Goal: Task Accomplishment & Management: Use online tool/utility

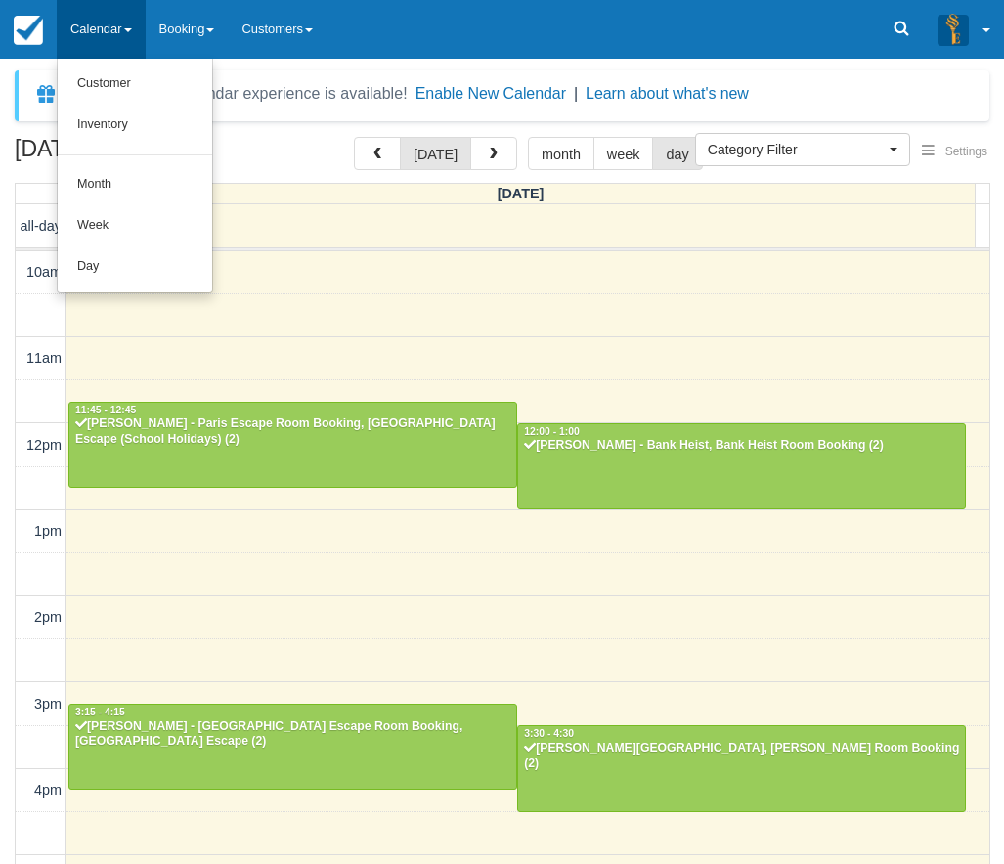
select select
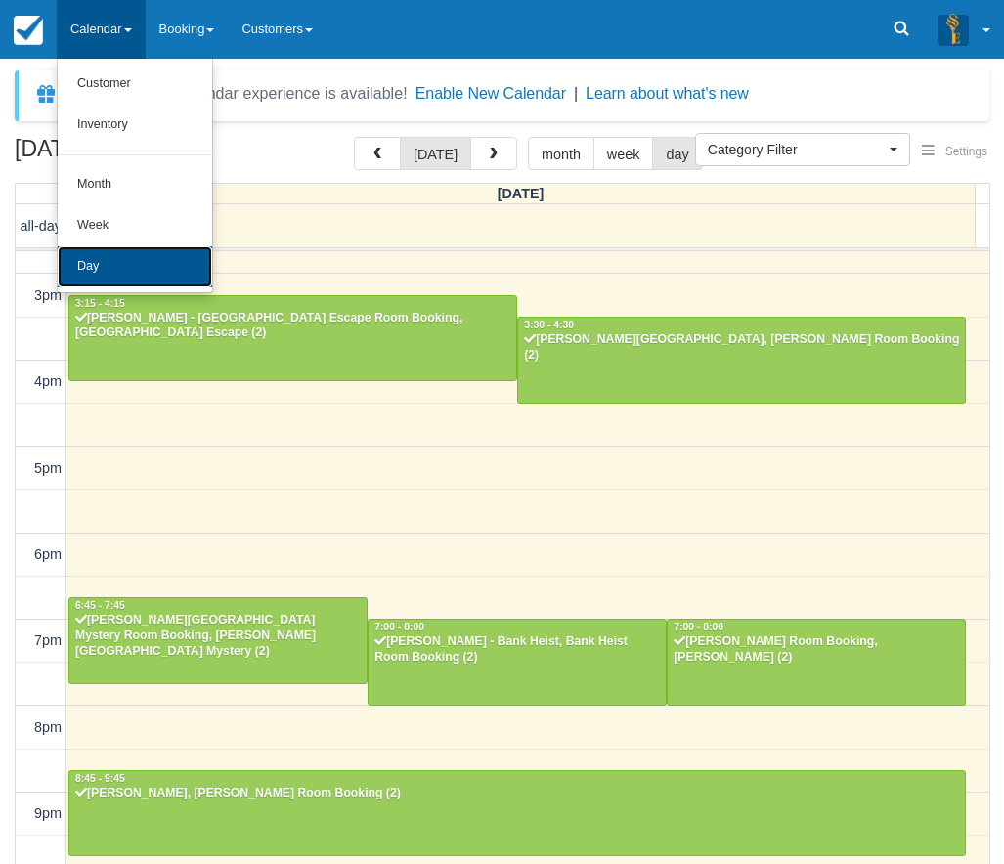
click at [132, 276] on link "Day" at bounding box center [135, 266] width 154 height 41
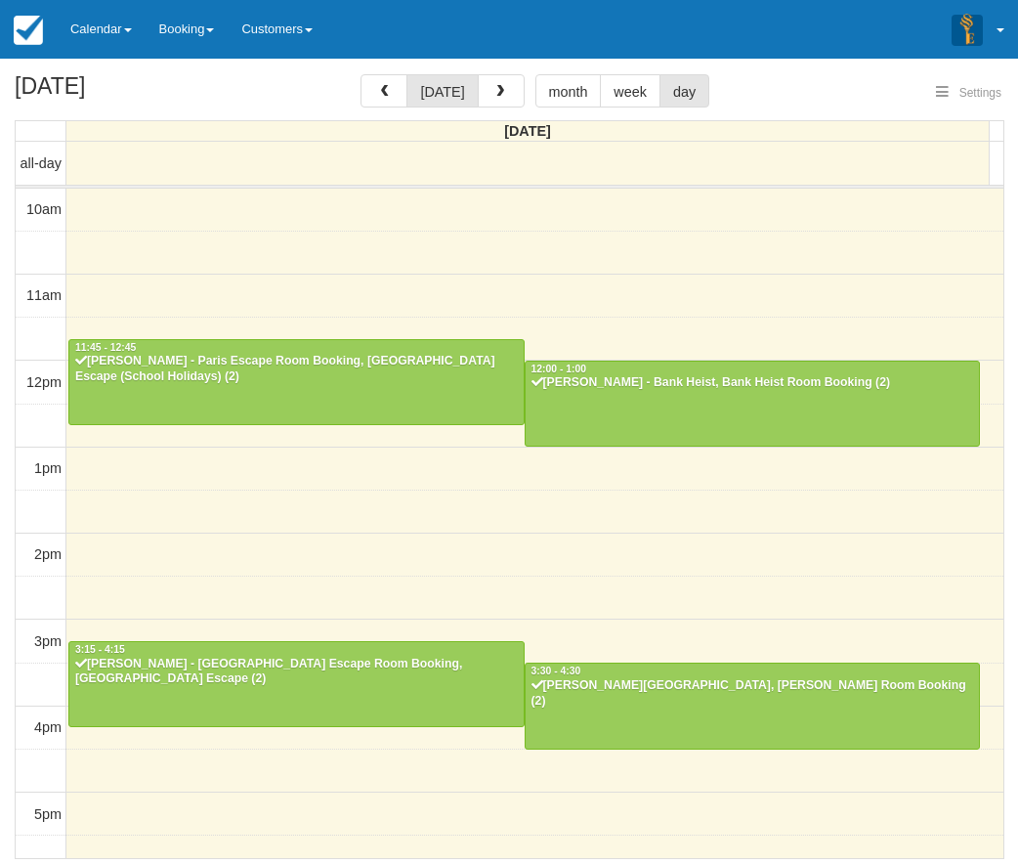
select select
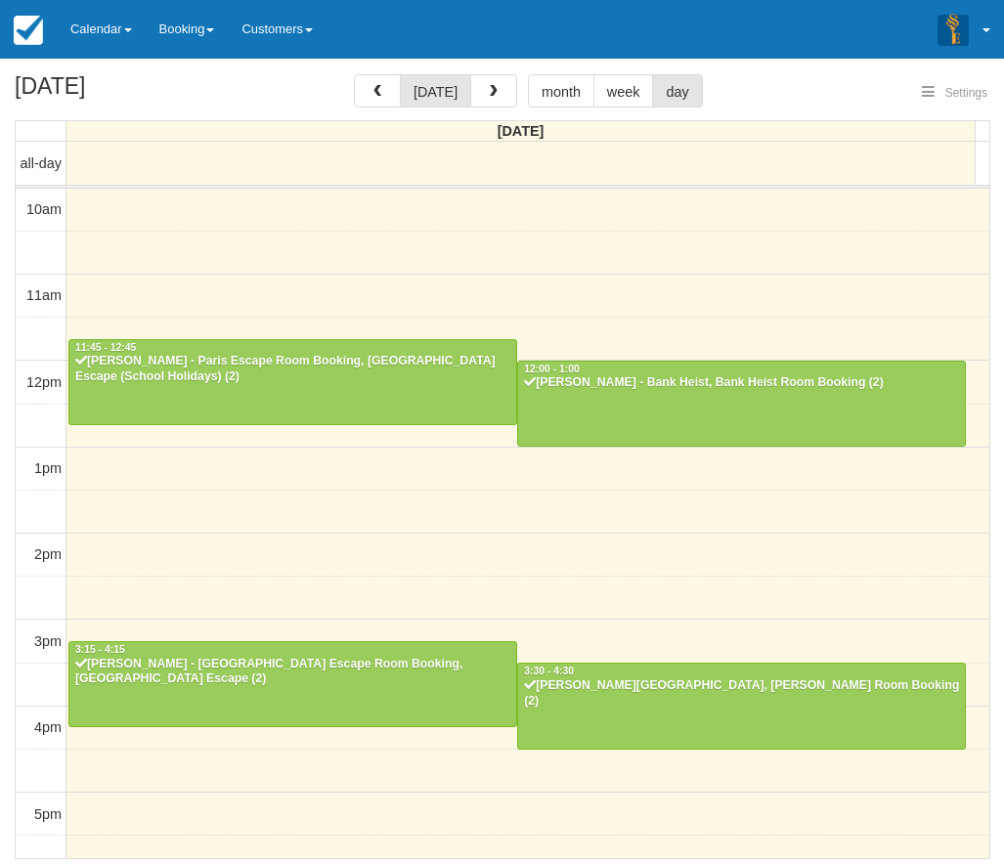
scroll to position [409, 0]
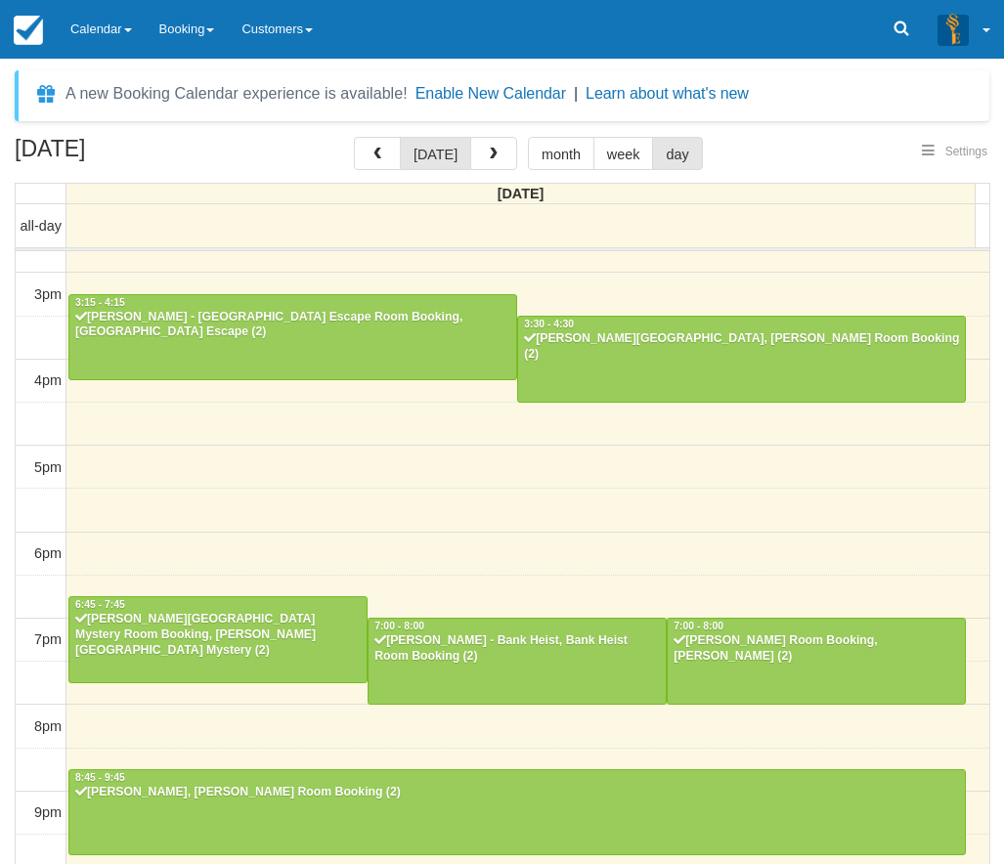
select select
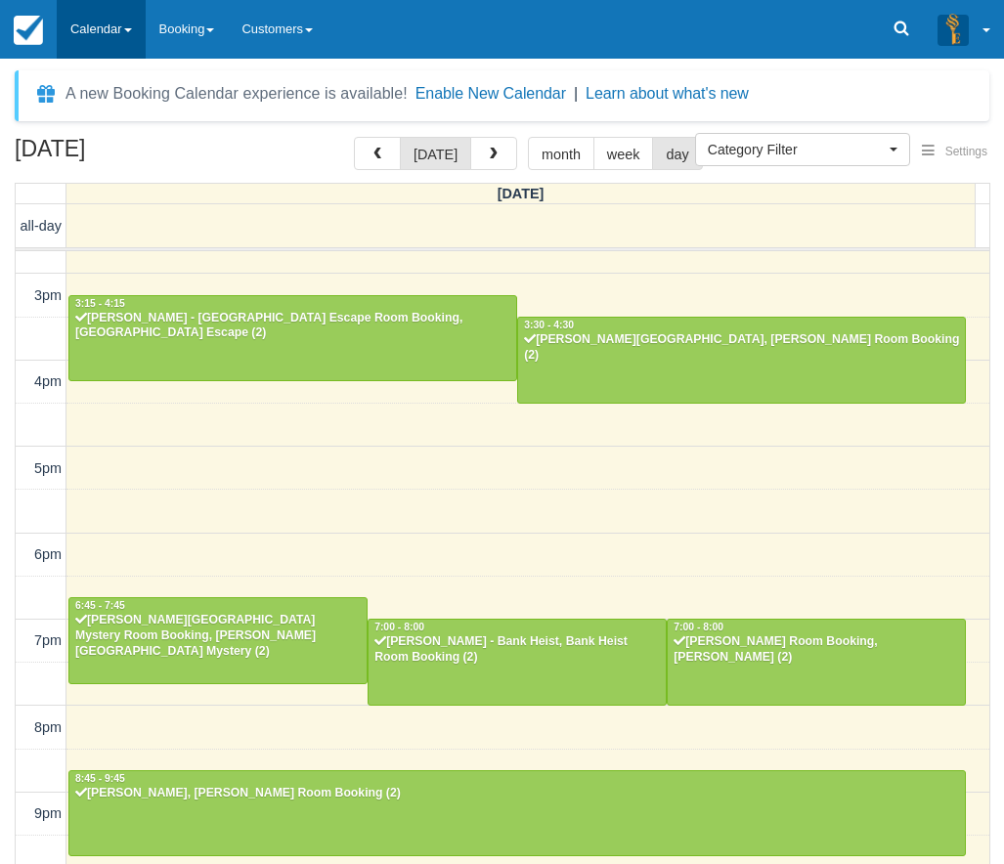
click at [127, 32] on link "Calendar" at bounding box center [101, 29] width 89 height 59
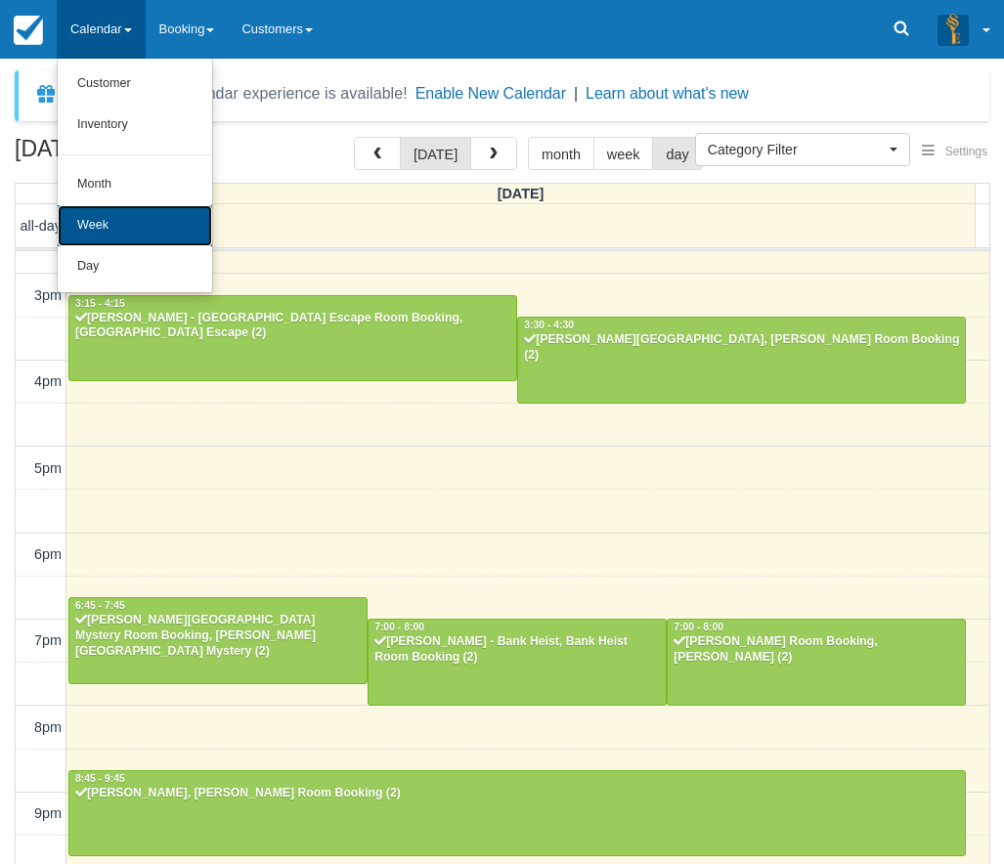
click at [143, 241] on link "Week" at bounding box center [135, 225] width 154 height 41
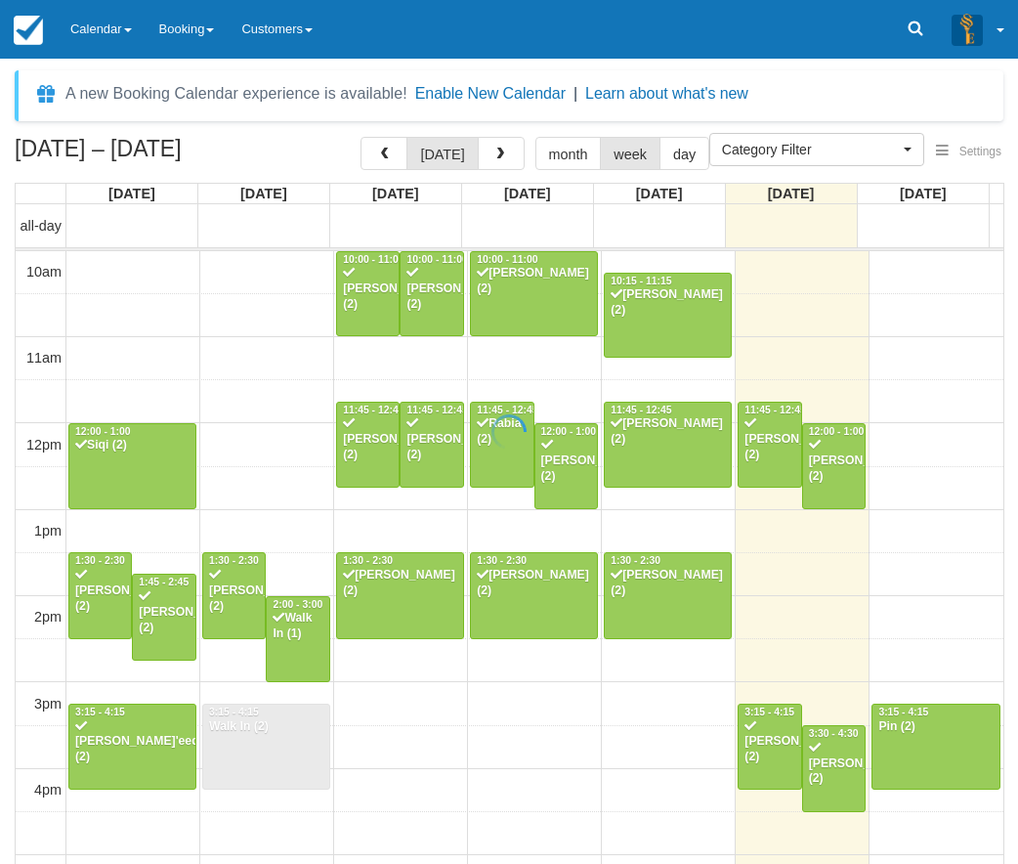
select select
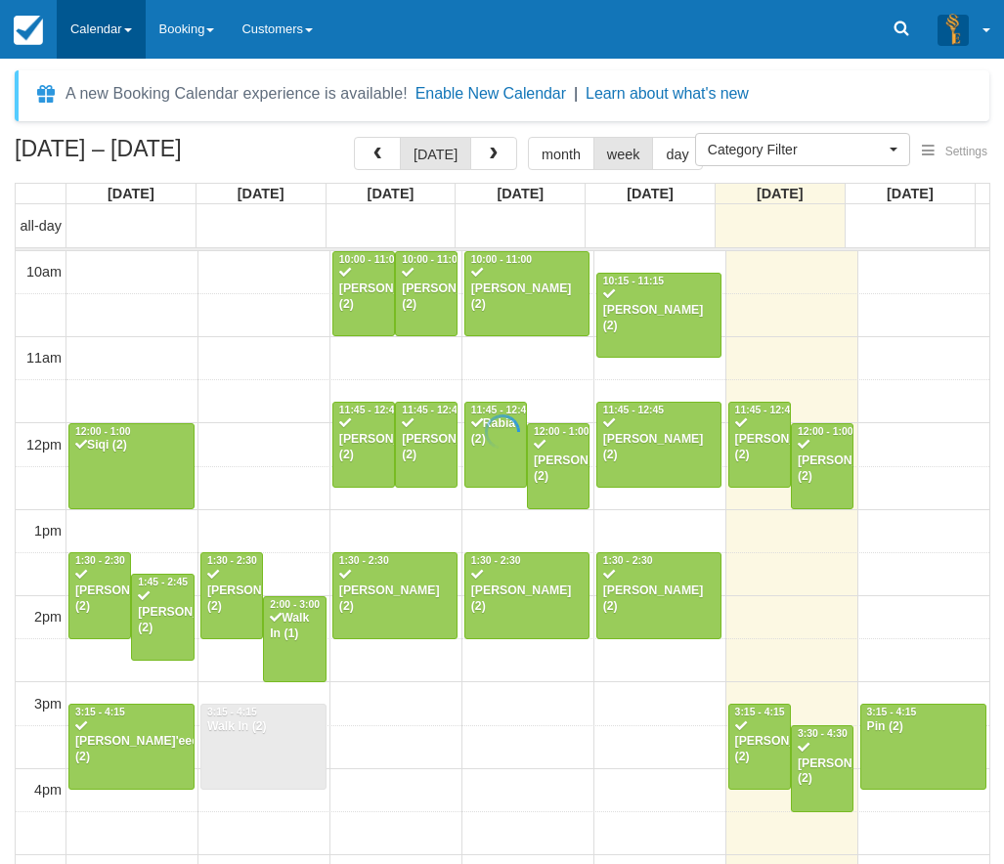
scroll to position [409, 0]
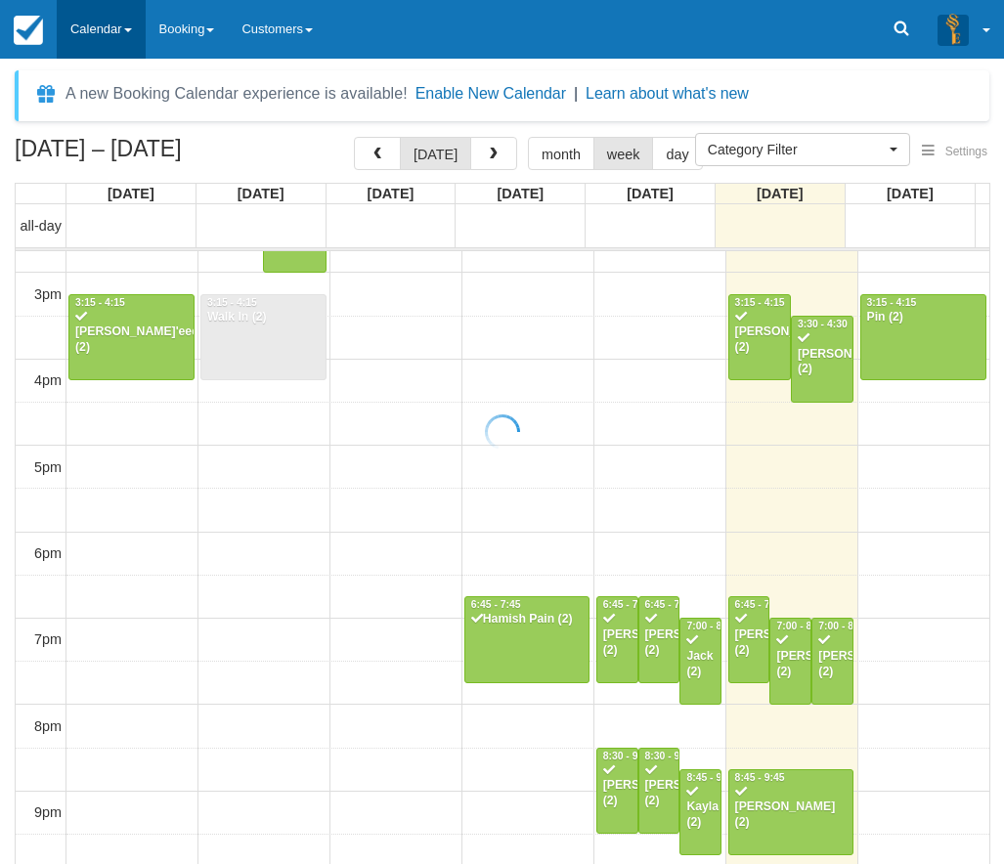
click at [131, 43] on link "Calendar" at bounding box center [101, 29] width 89 height 59
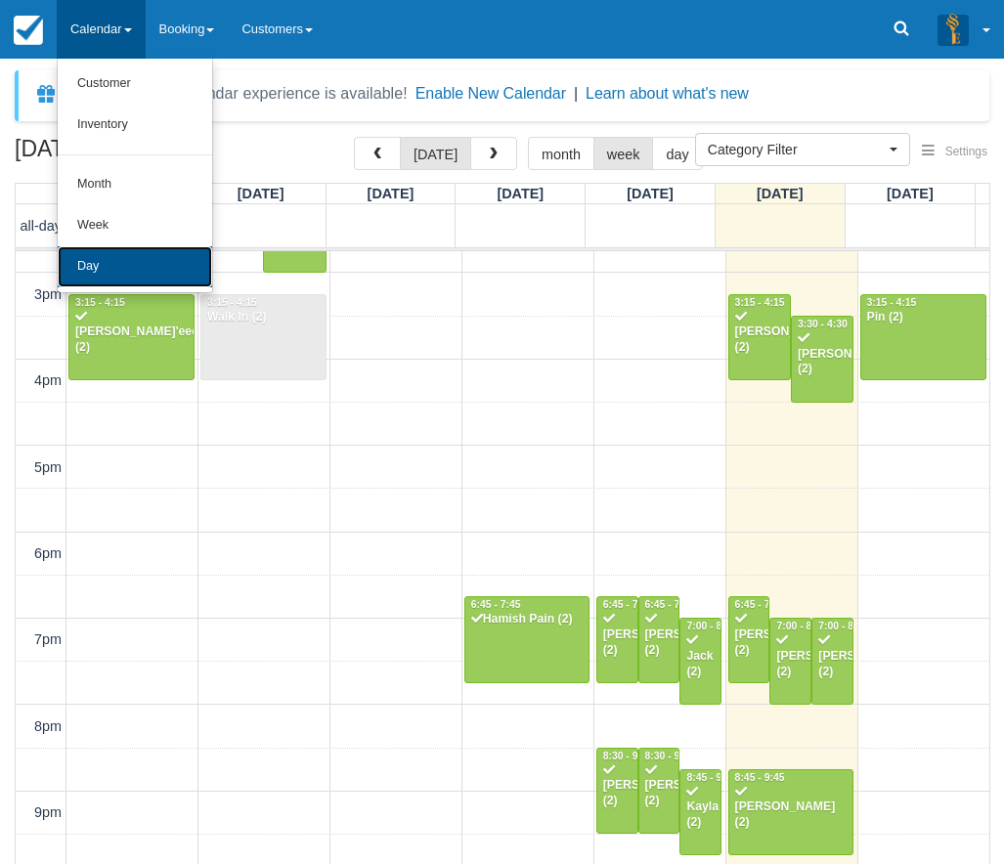
click at [123, 269] on link "Day" at bounding box center [135, 266] width 154 height 41
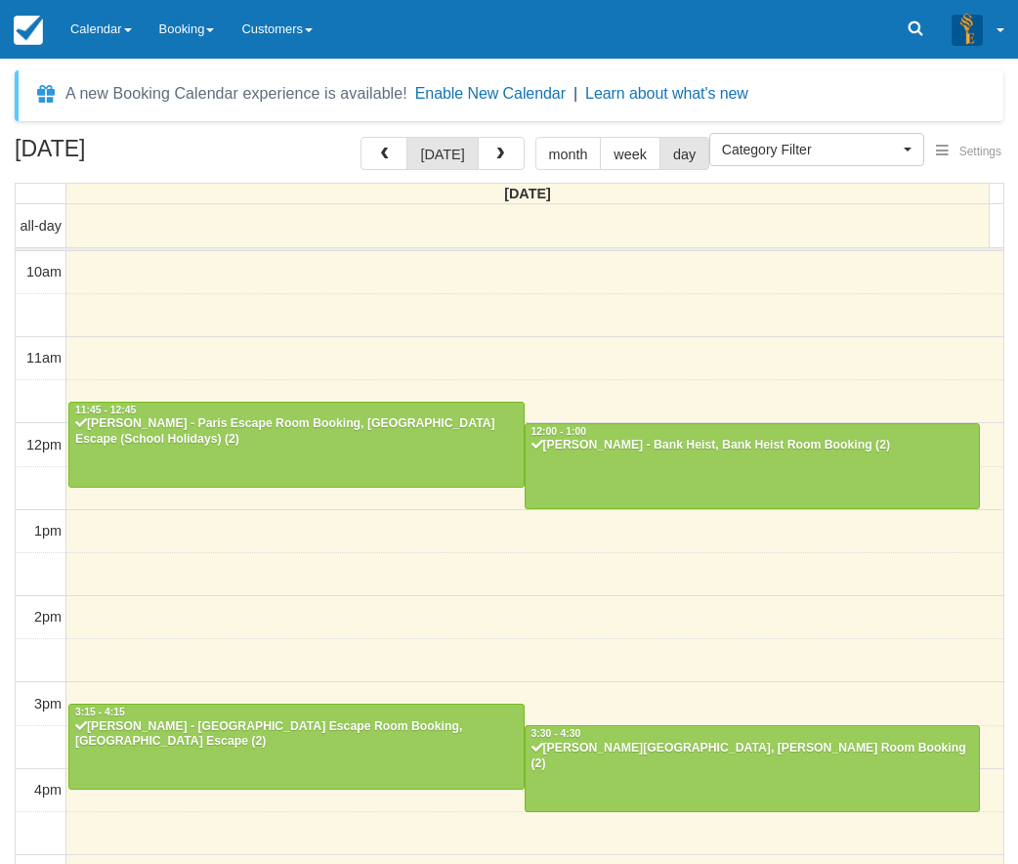
select select
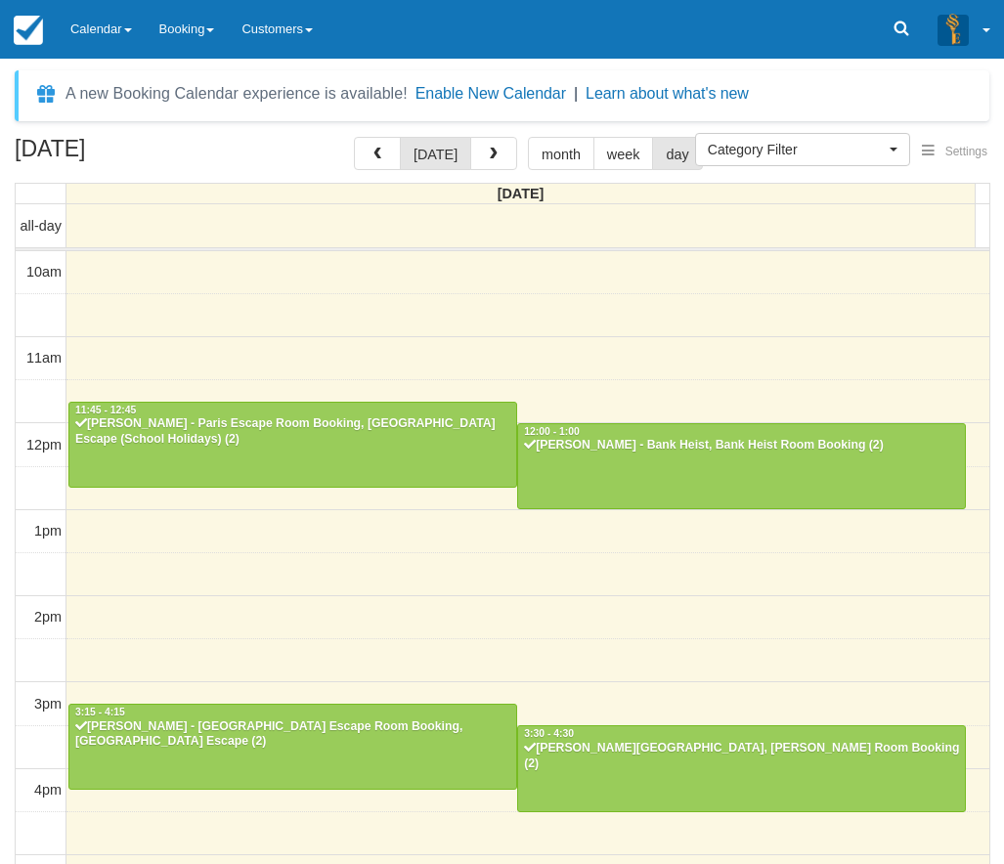
scroll to position [409, 0]
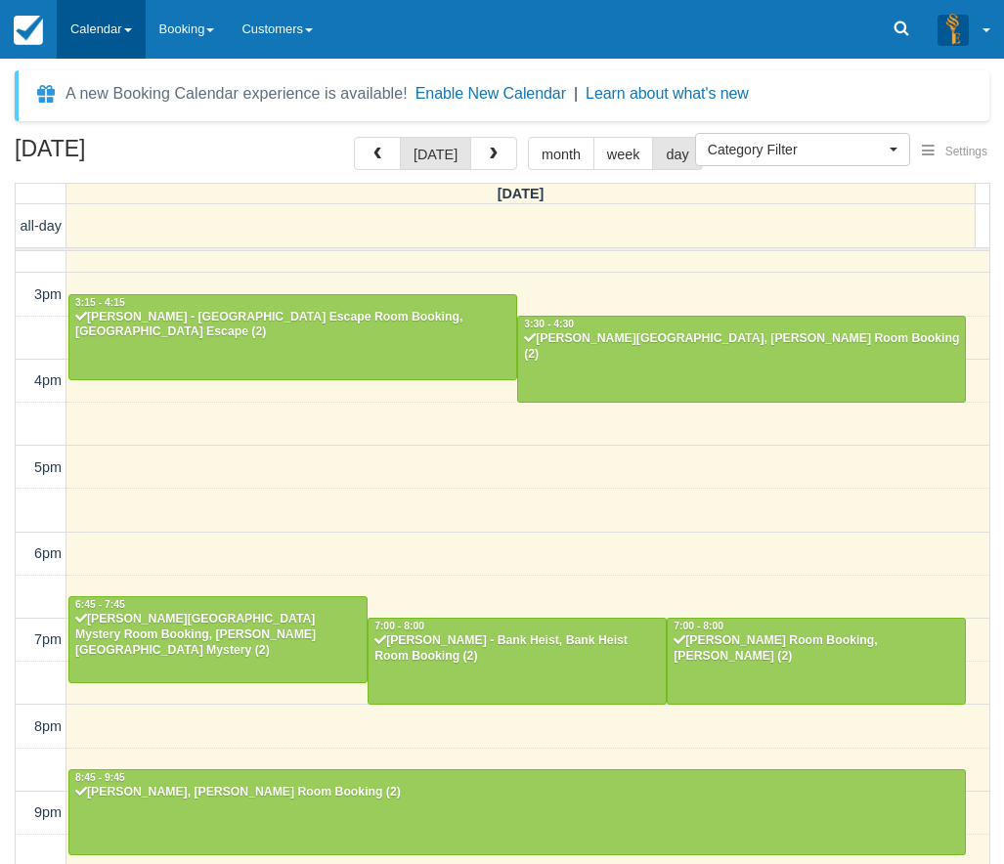
click at [82, 35] on link "Calendar" at bounding box center [101, 29] width 89 height 59
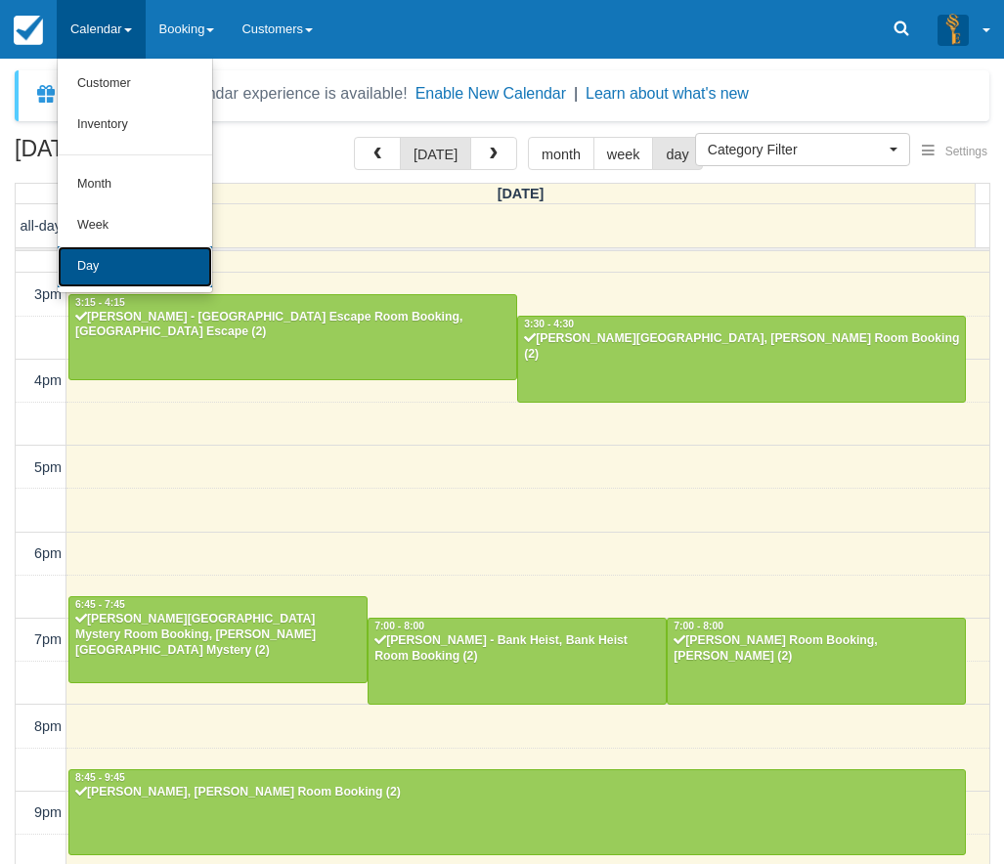
click at [125, 247] on link "Day" at bounding box center [135, 266] width 154 height 41
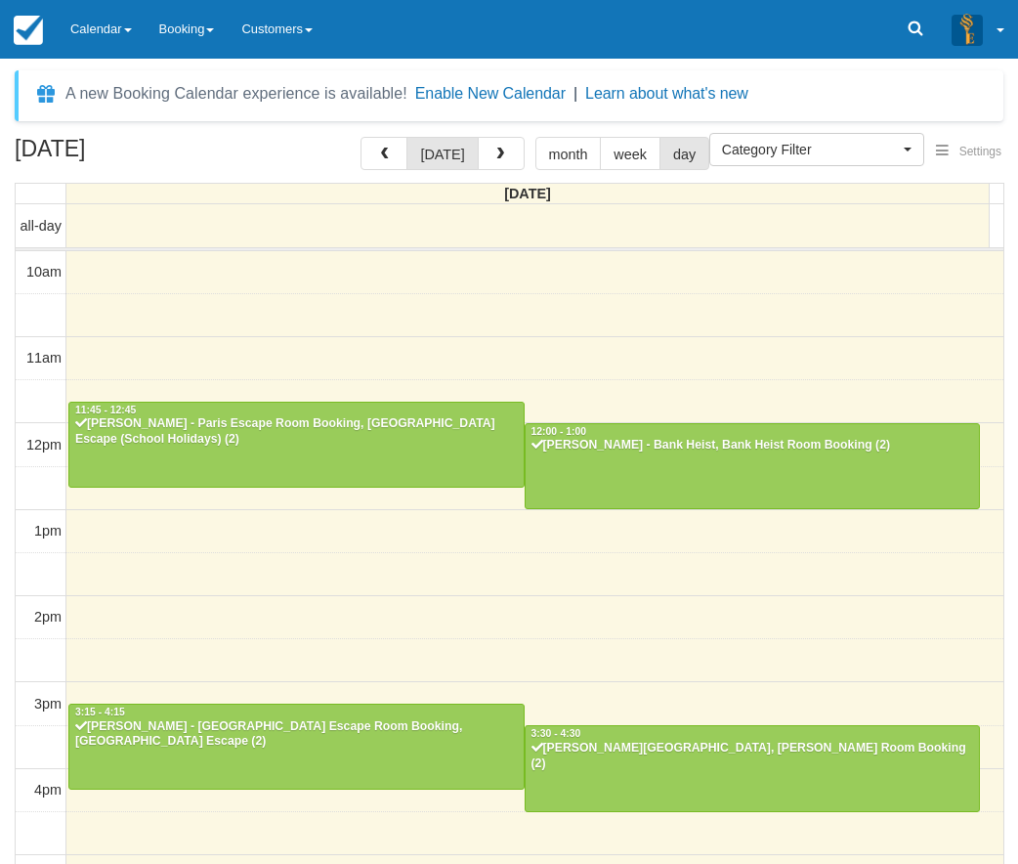
select select
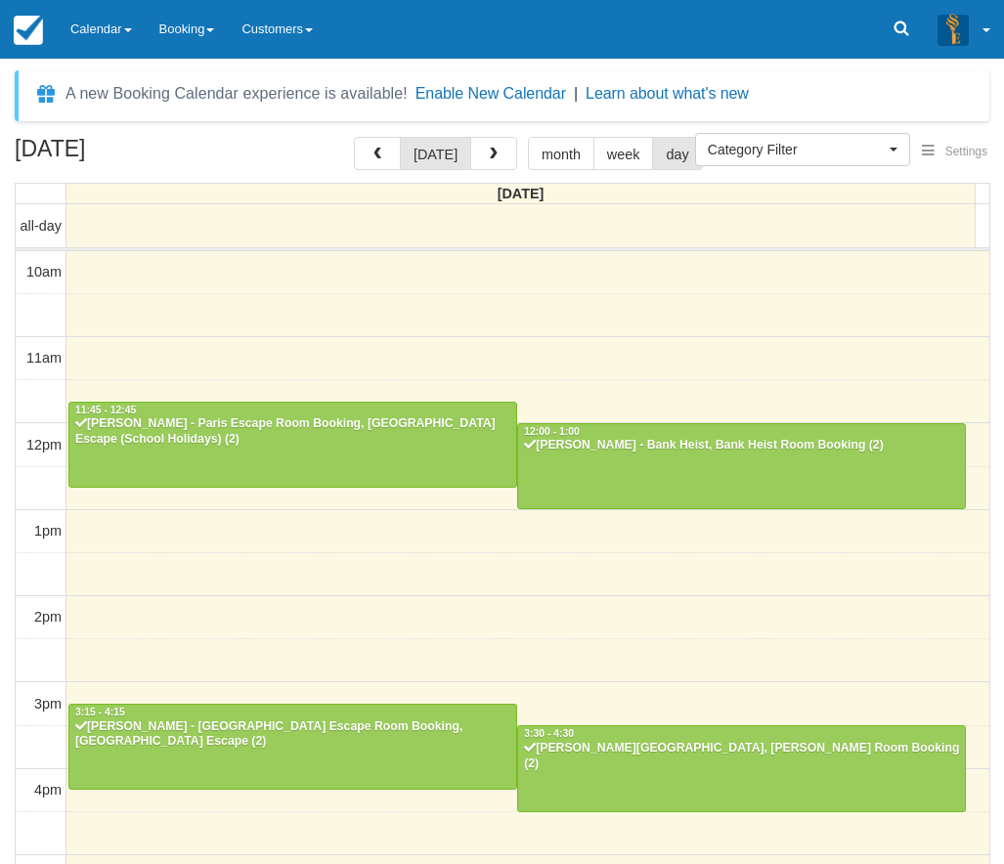
scroll to position [409, 0]
